Goal: Task Accomplishment & Management: Manage account settings

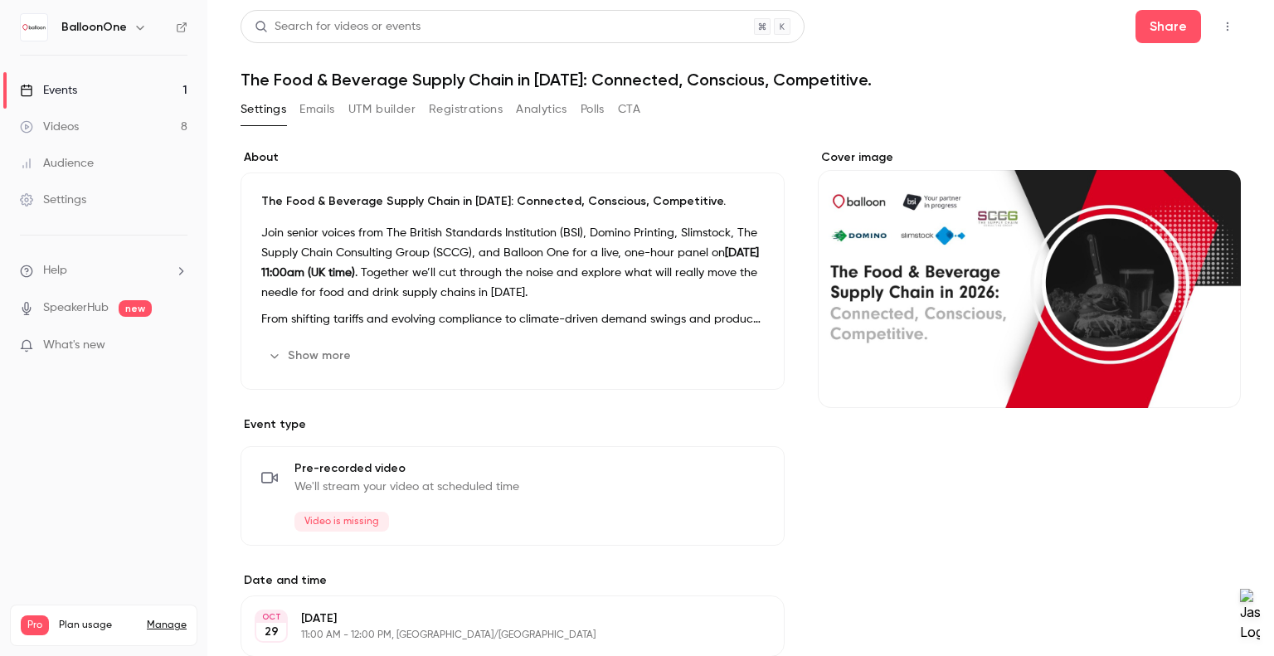
click at [486, 111] on button "Registrations" at bounding box center [466, 109] width 74 height 27
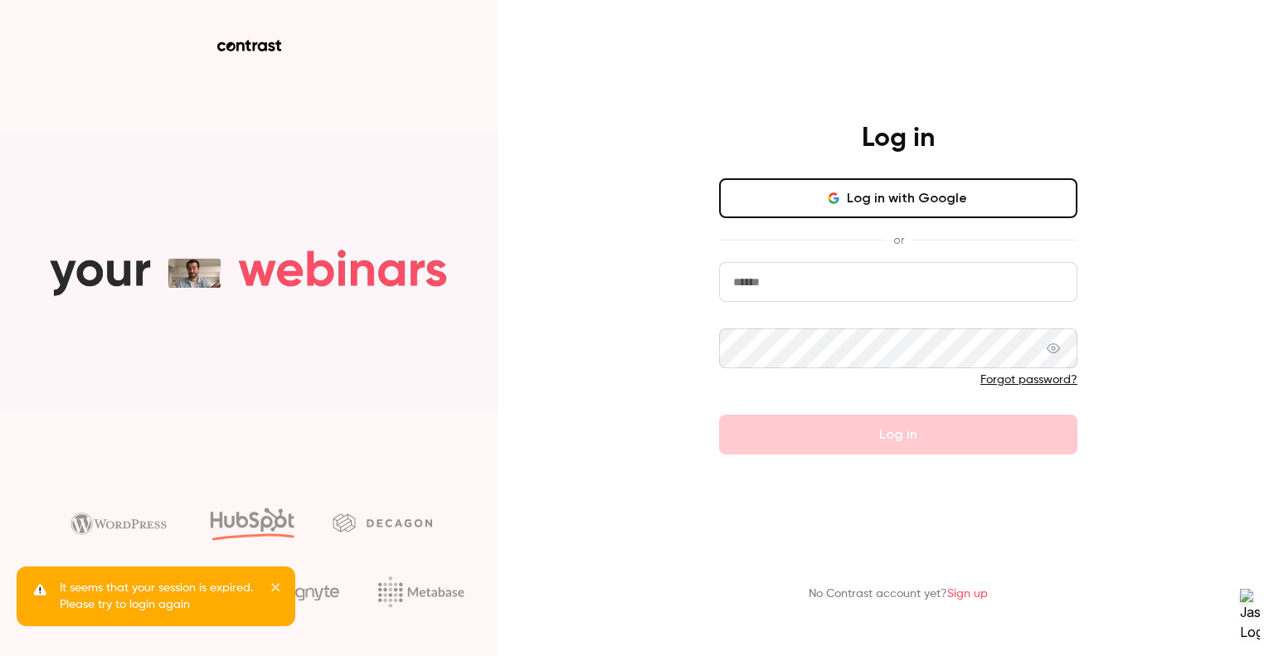
type input "**********"
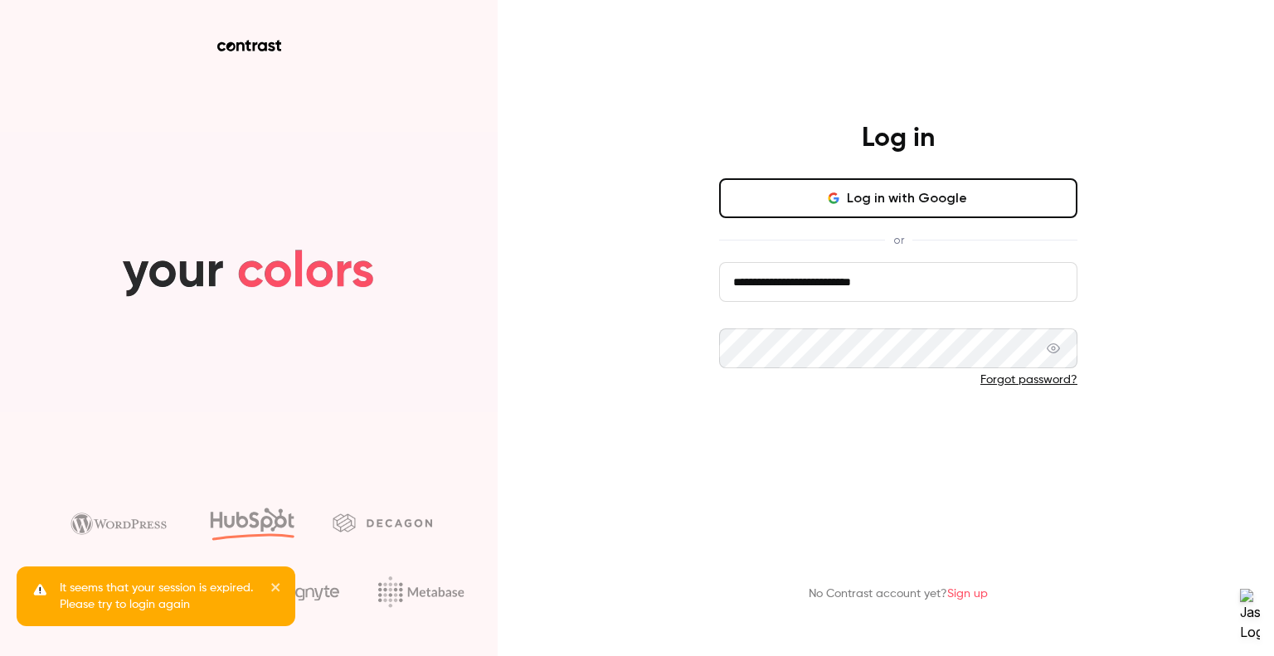
click at [865, 420] on button "Log in" at bounding box center [898, 435] width 358 height 40
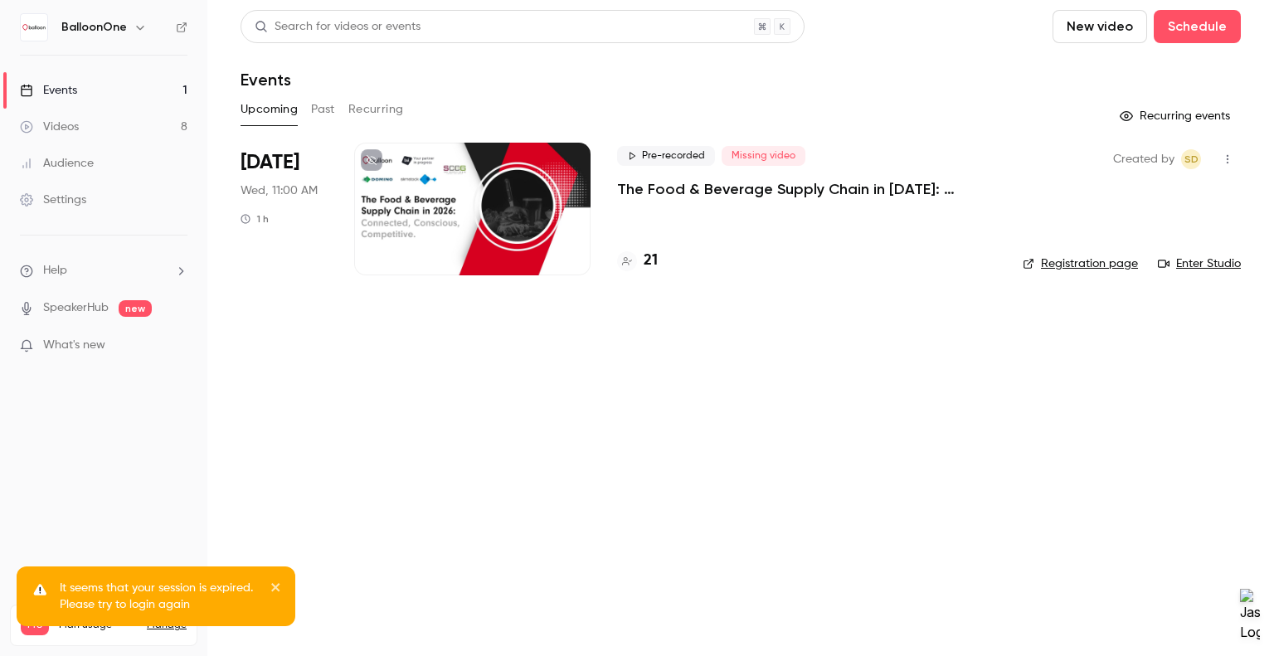
click at [676, 211] on div "Pre-recorded Missing video The Food & Beverage Supply Chain in [DATE]: Connecte…" at bounding box center [806, 209] width 379 height 133
click at [656, 185] on p "The Food & Beverage Supply Chain in [DATE]: Connected, Conscious, Competitive." at bounding box center [806, 189] width 379 height 20
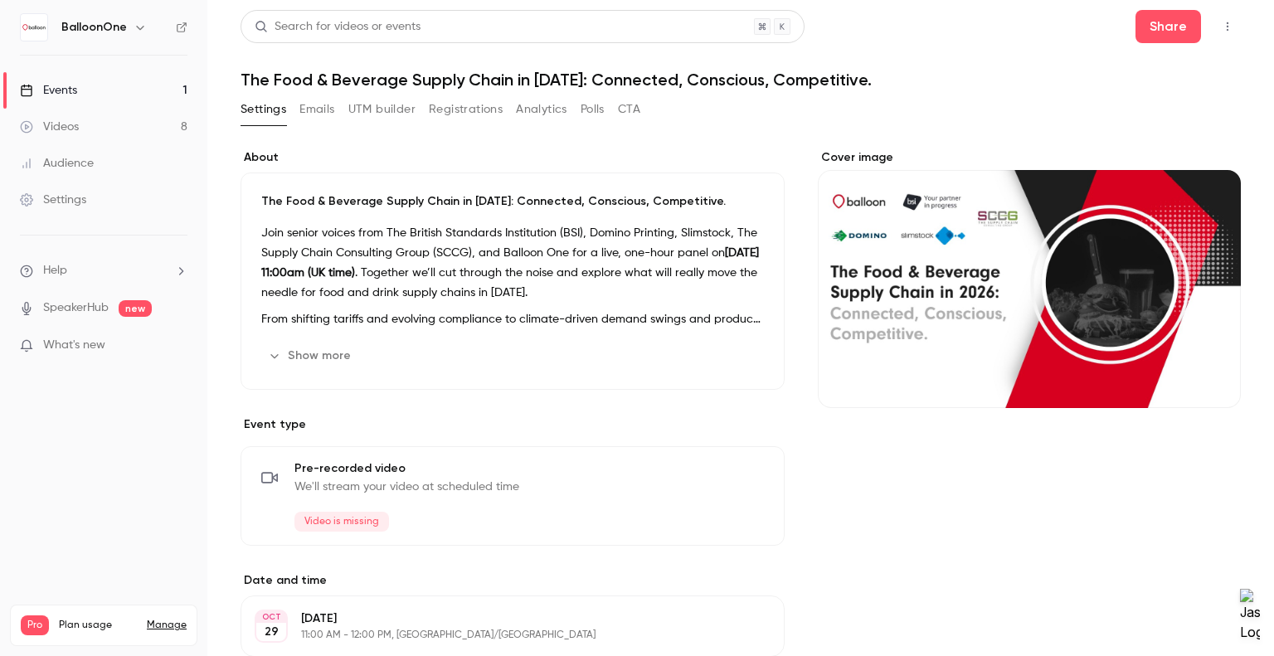
click at [474, 102] on button "Registrations" at bounding box center [466, 109] width 74 height 27
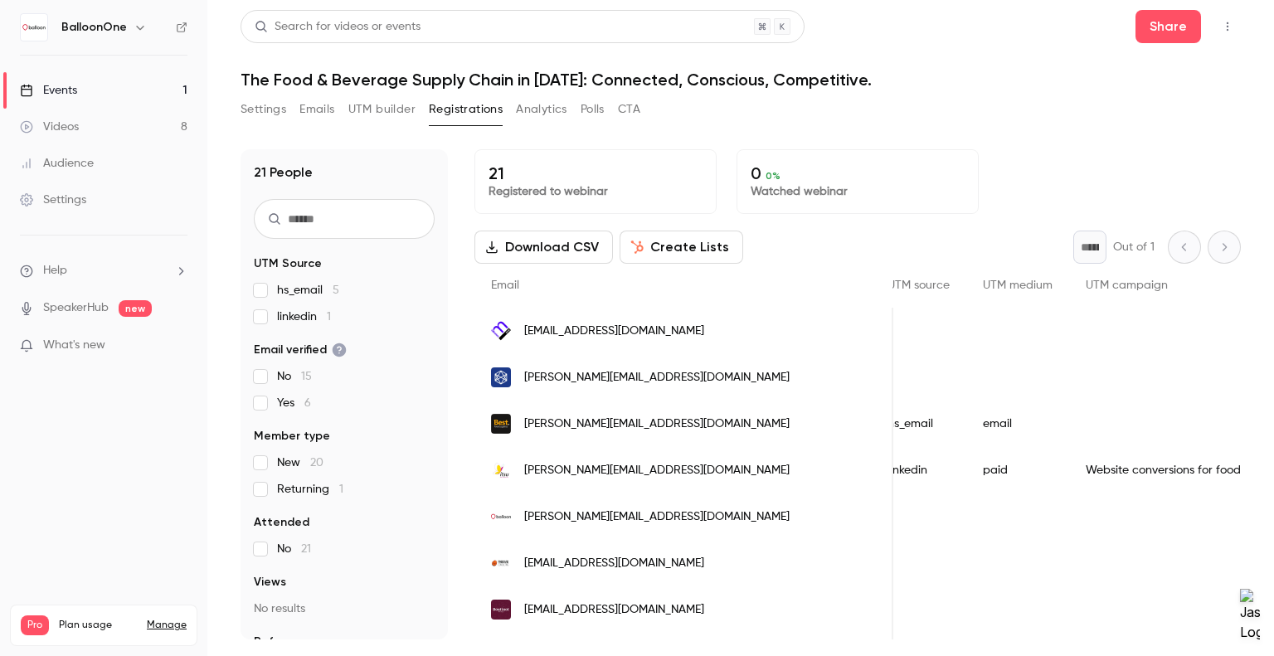
scroll to position [0, 919]
click at [1161, 142] on div "21 People UTM Source hs_email 5 linkedin 1 Email verified No 15 Yes 6 Member ty…" at bounding box center [741, 384] width 1000 height 510
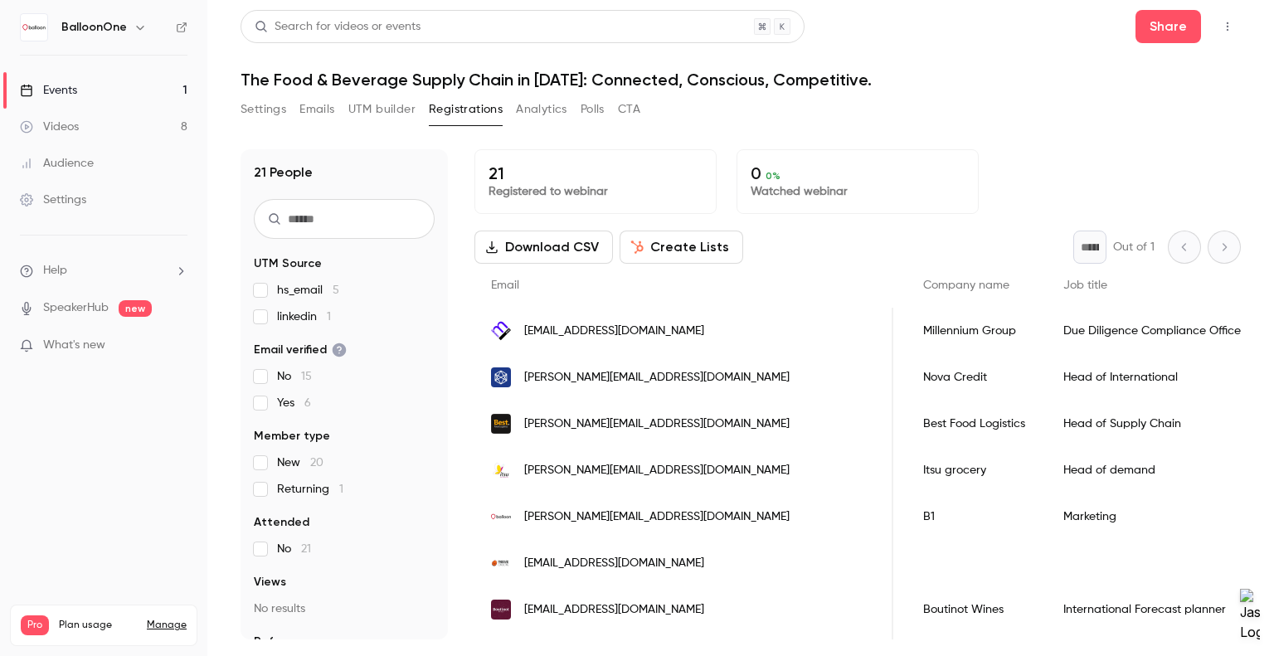
scroll to position [0, 522]
click at [1149, 85] on h1 "The Food & Beverage Supply Chain in [DATE]: Connected, Conscious, Competitive." at bounding box center [741, 80] width 1000 height 20
